Goal: Navigation & Orientation: Find specific page/section

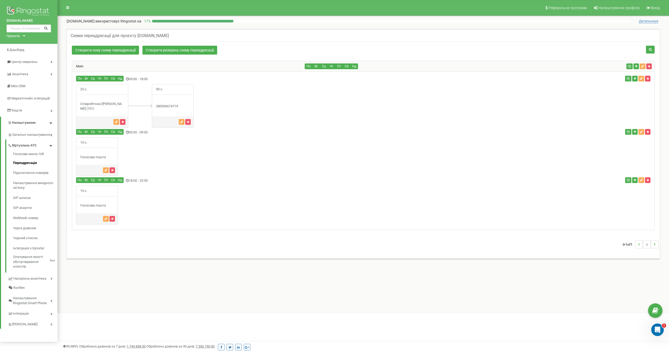
click at [283, 103] on div "25 с." at bounding box center [363, 106] width 582 height 44
